Goal: Transaction & Acquisition: Purchase product/service

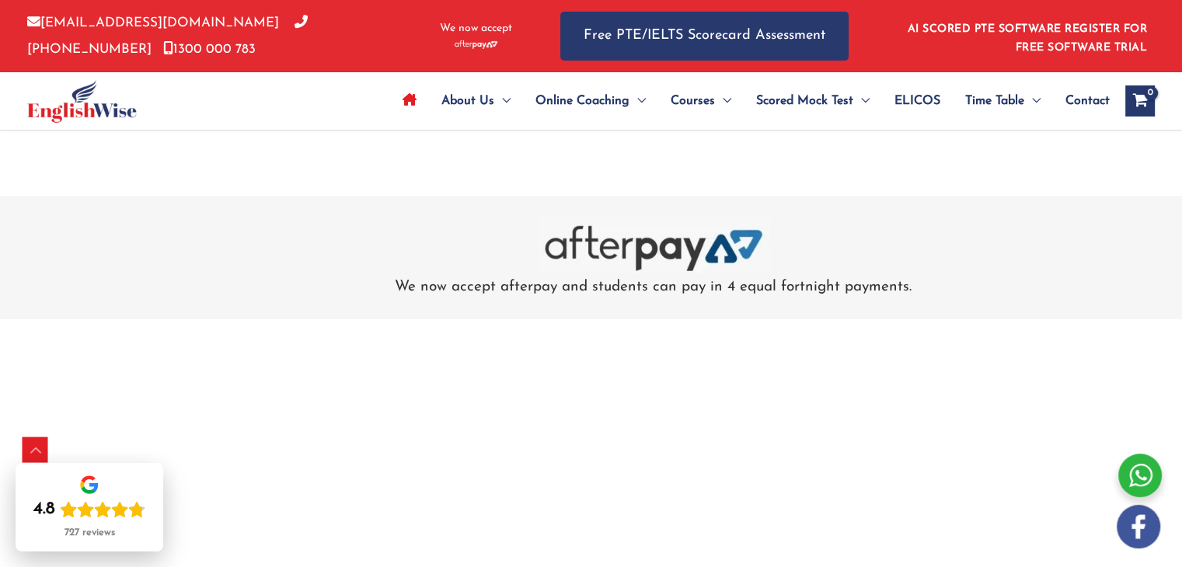
scroll to position [4845, 0]
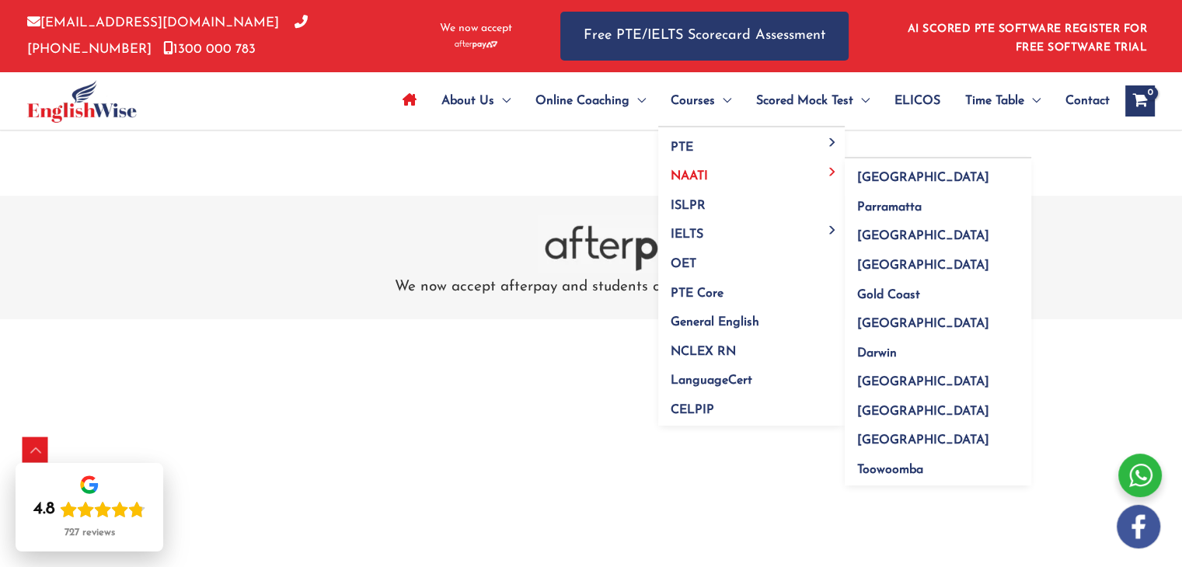
click at [691, 175] on span "NAATI" at bounding box center [689, 176] width 37 height 12
click at [866, 179] on span "[GEOGRAPHIC_DATA]" at bounding box center [923, 178] width 132 height 12
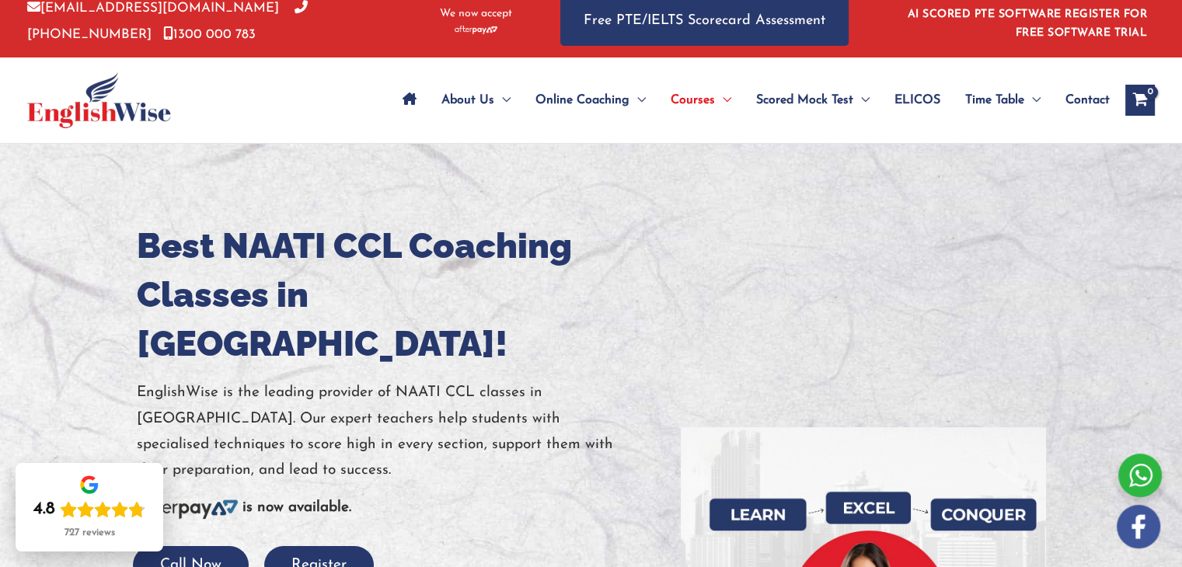
scroll to position [16, 0]
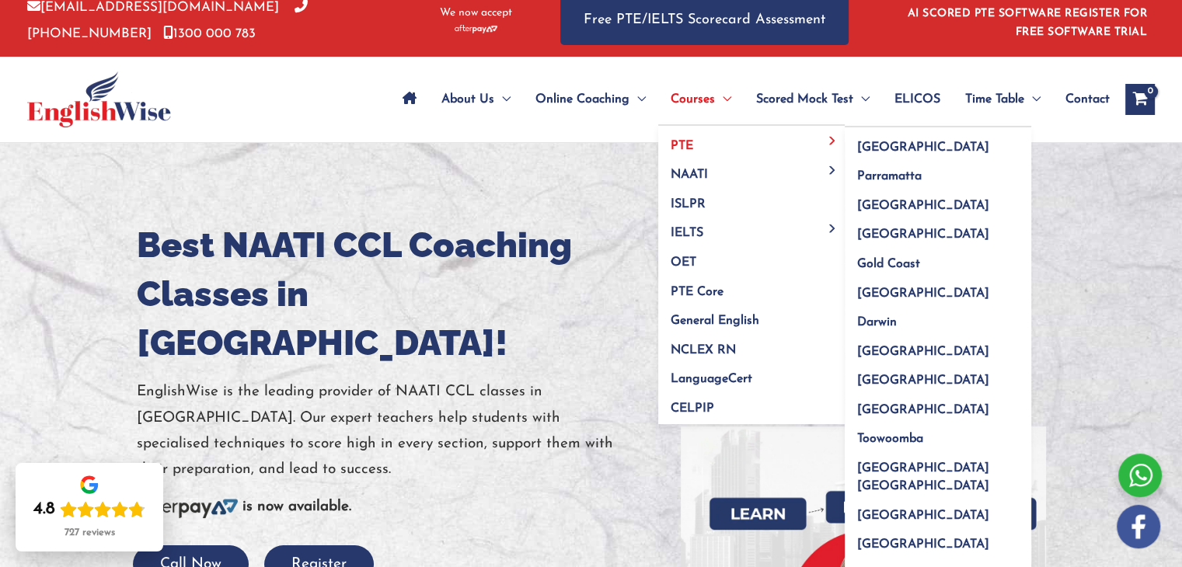
click at [702, 141] on link "PTE" at bounding box center [751, 141] width 186 height 30
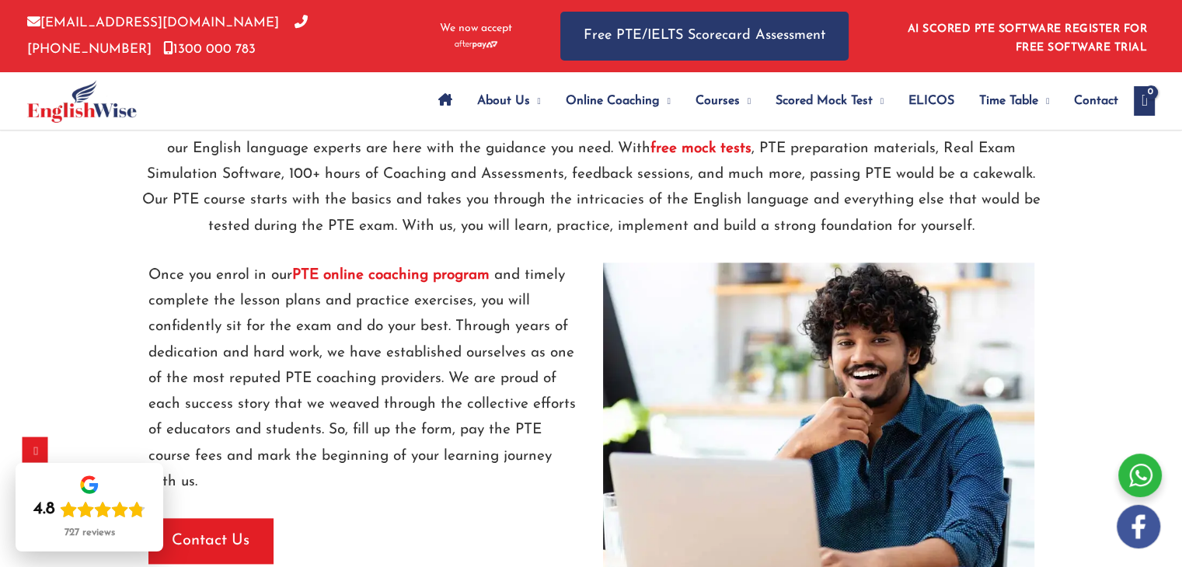
scroll to position [1283, 0]
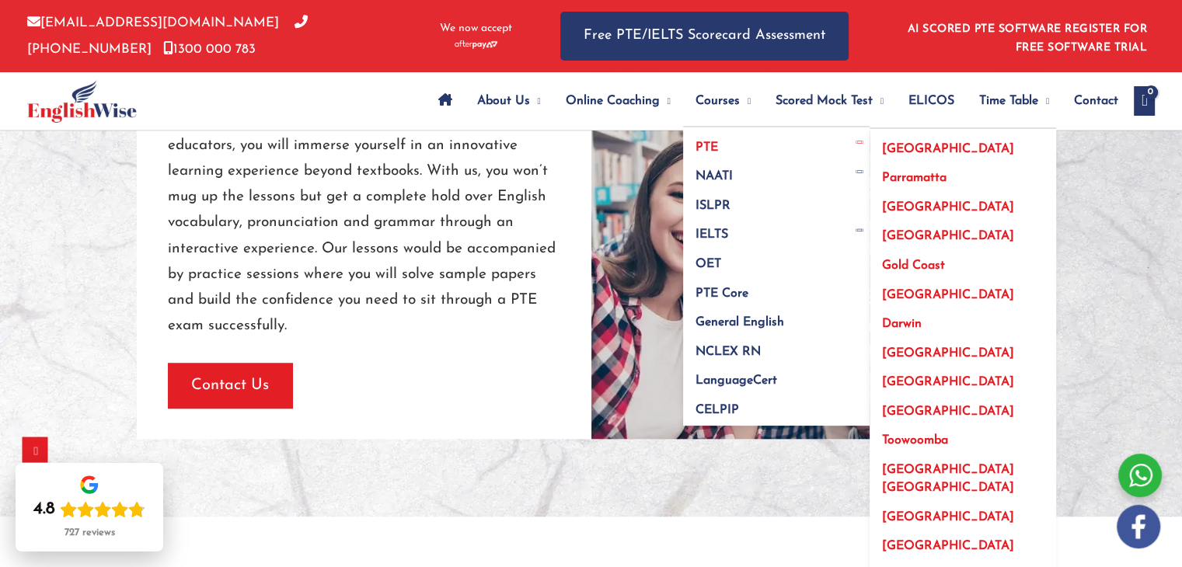
click at [690, 143] on link "PTE" at bounding box center [776, 142] width 186 height 30
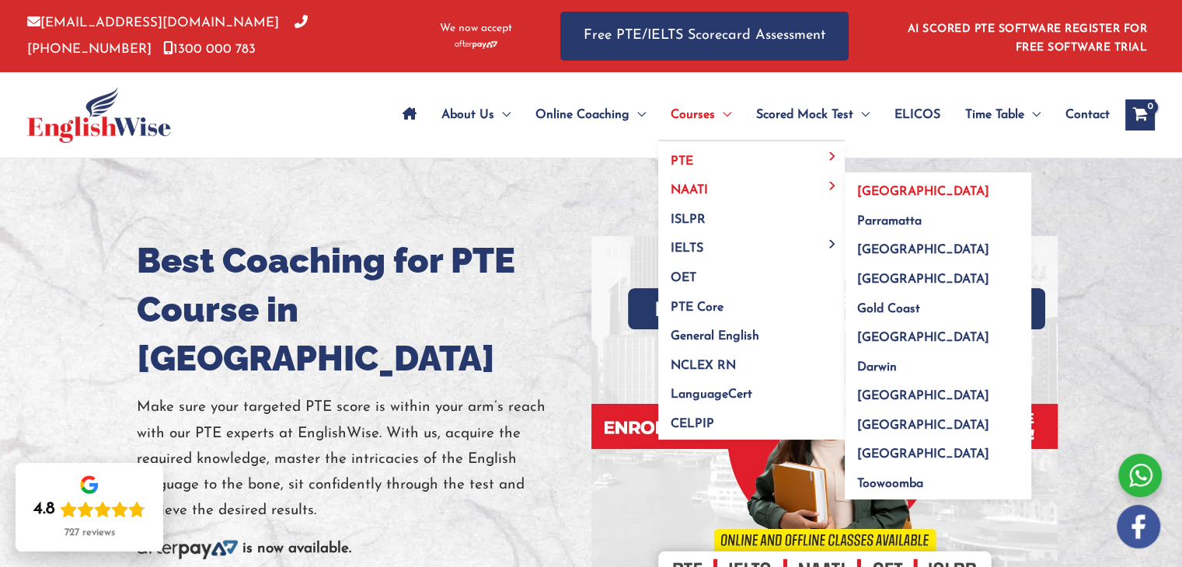
drag, startPoint x: 886, startPoint y: 190, endPoint x: 866, endPoint y: 197, distance: 20.6
click at [866, 197] on span "[GEOGRAPHIC_DATA]" at bounding box center [923, 192] width 132 height 12
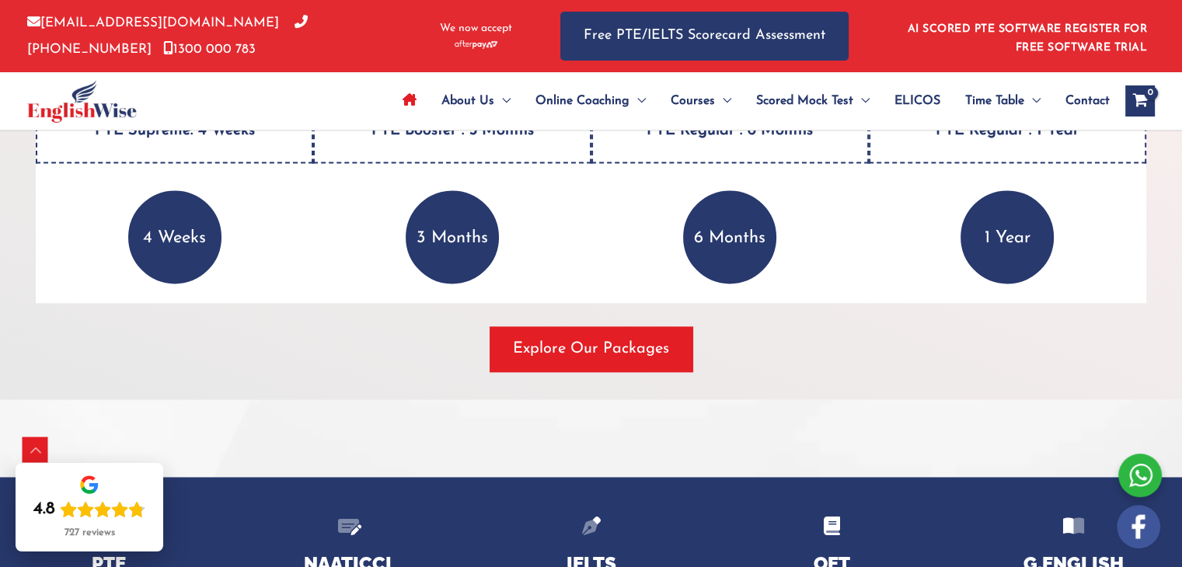
scroll to position [2210, 0]
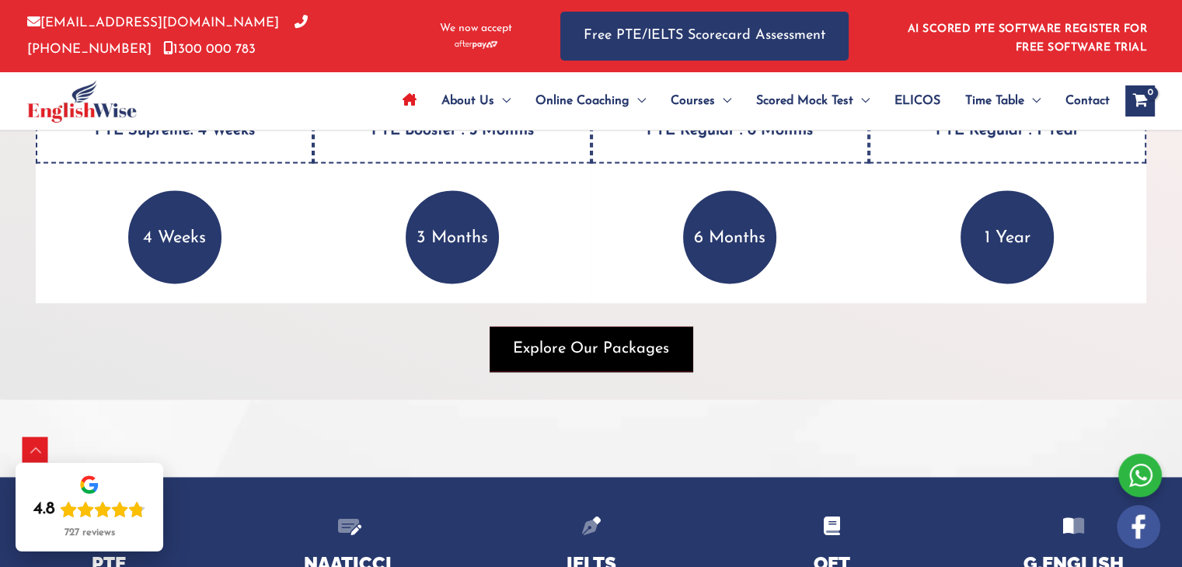
click at [626, 360] on span "button" at bounding box center [591, 348] width 203 height 45
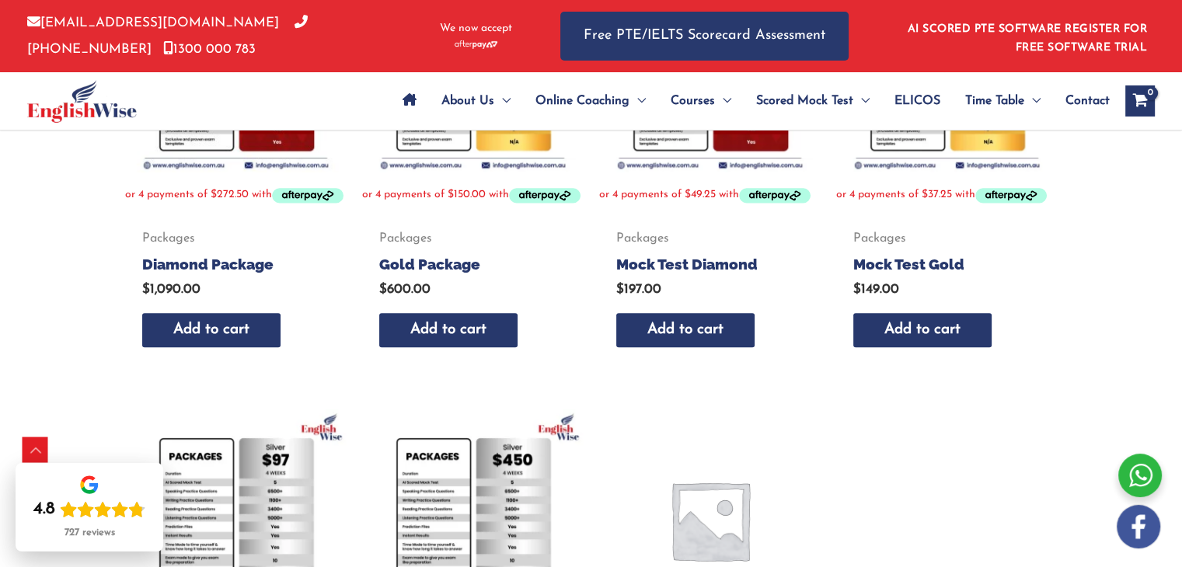
scroll to position [458, 0]
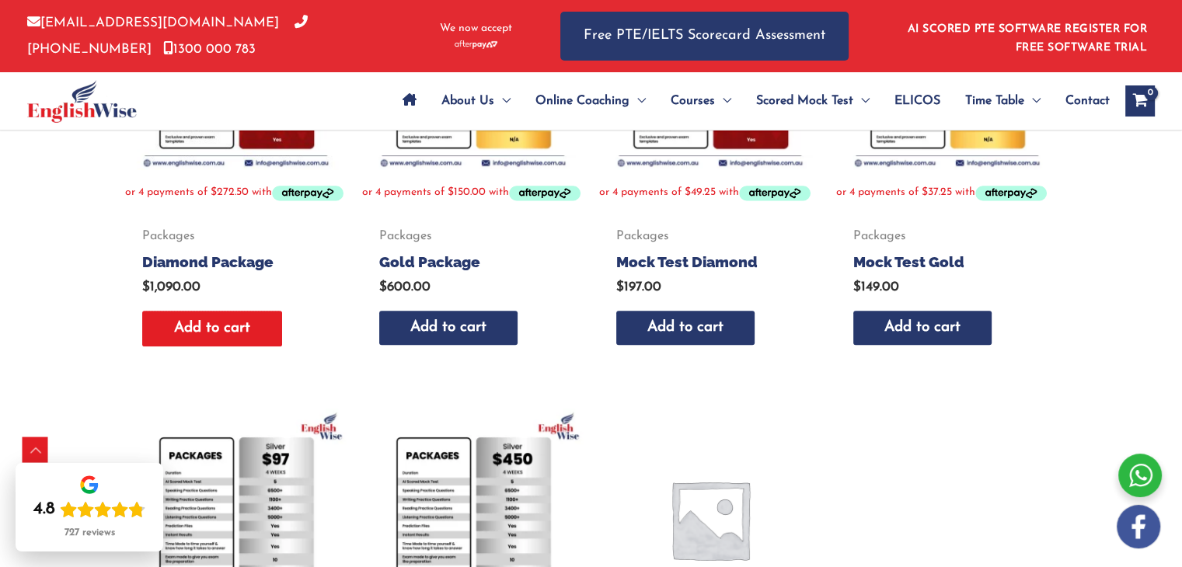
click at [239, 346] on link "Add to cart" at bounding box center [212, 329] width 140 height 37
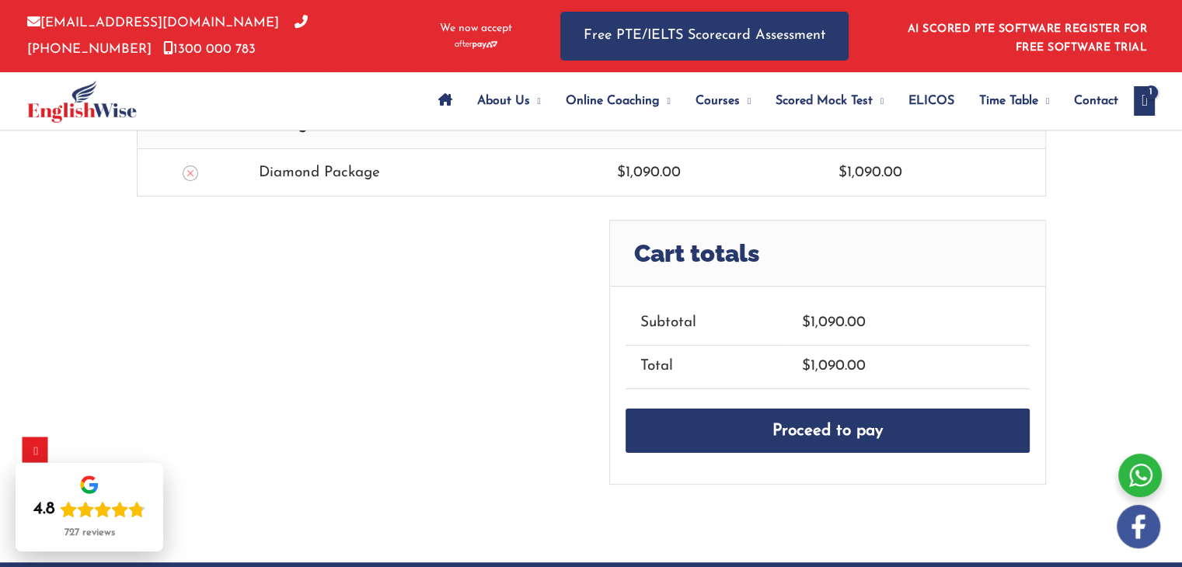
scroll to position [413, 0]
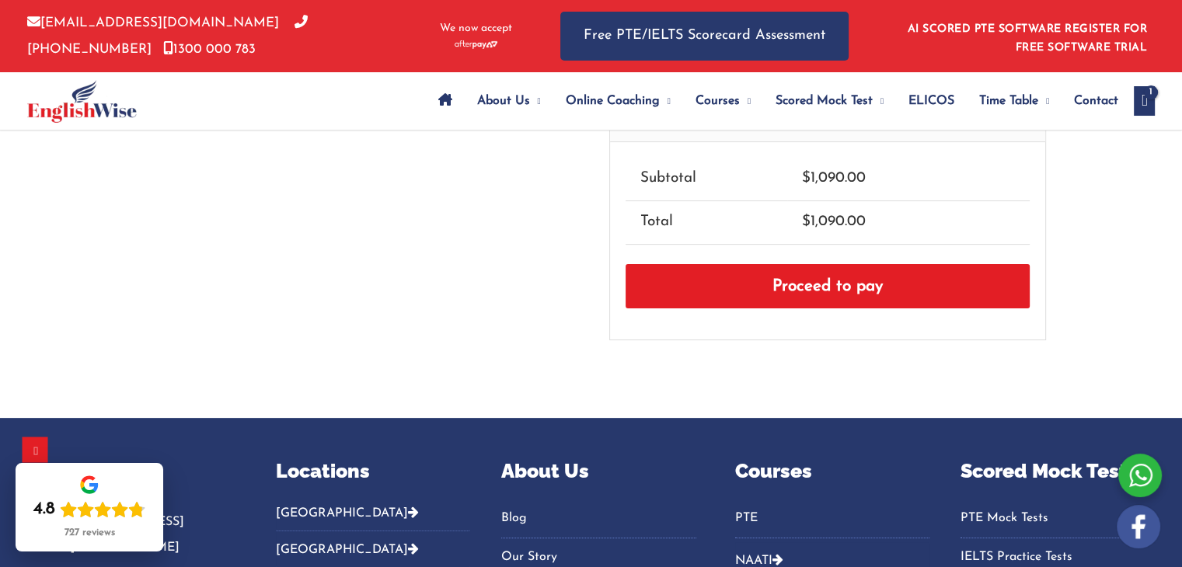
click at [827, 281] on link "Proceed to pay" at bounding box center [827, 286] width 404 height 45
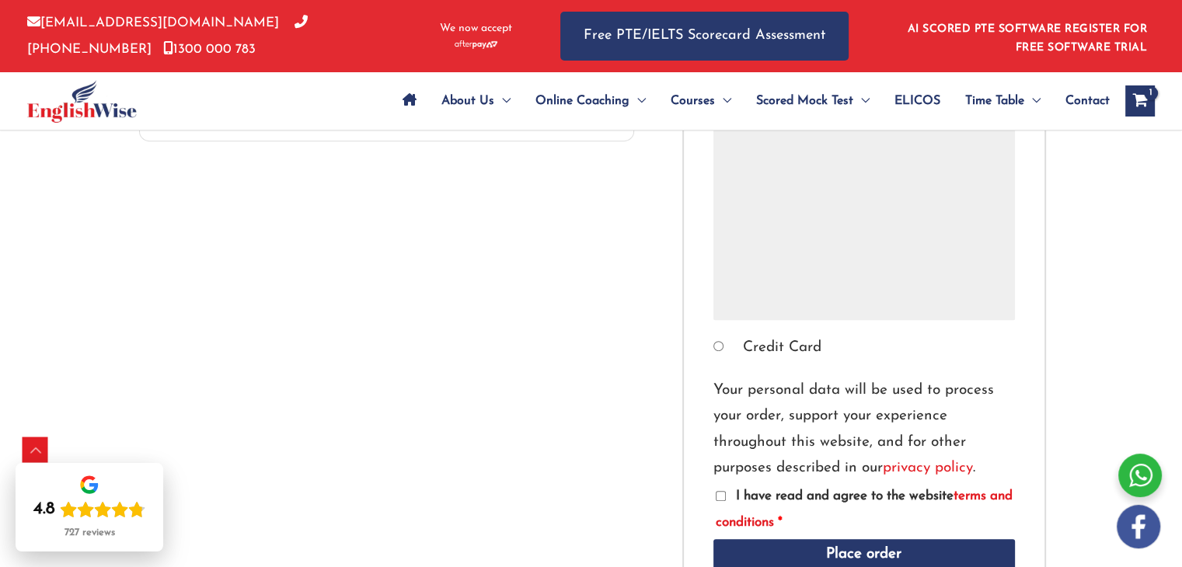
scroll to position [661, 0]
click at [718, 344] on input "Credit Card" at bounding box center [718, 347] width 10 height 10
radio input "true"
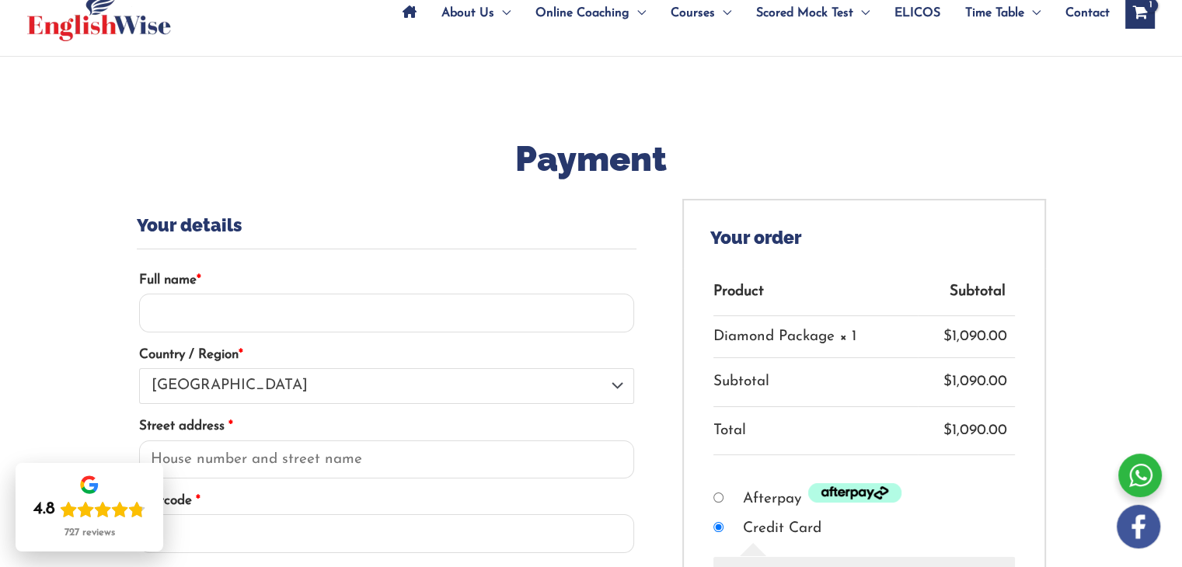
scroll to position [99, 0]
